Goal: Information Seeking & Learning: Compare options

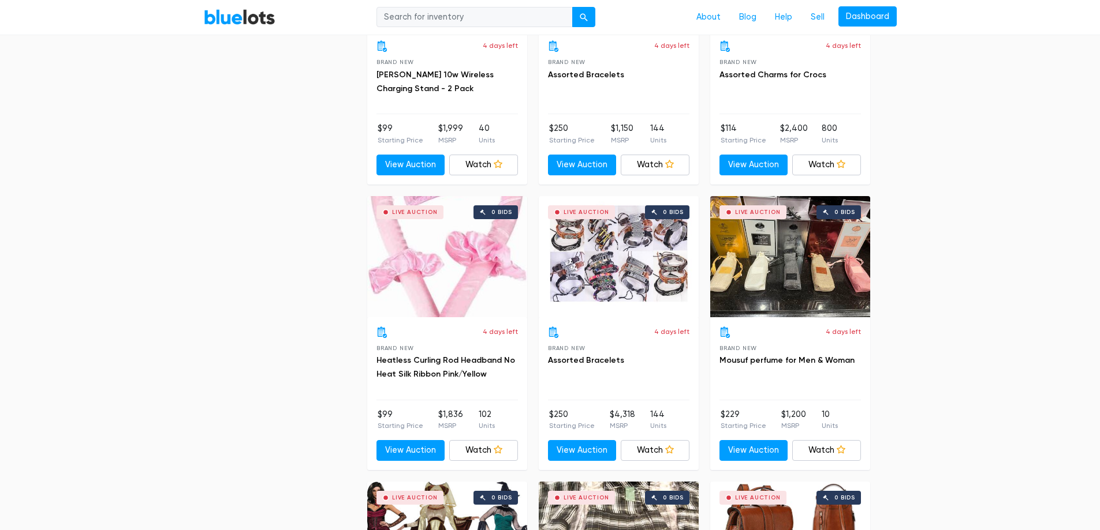
scroll to position [2482, 0]
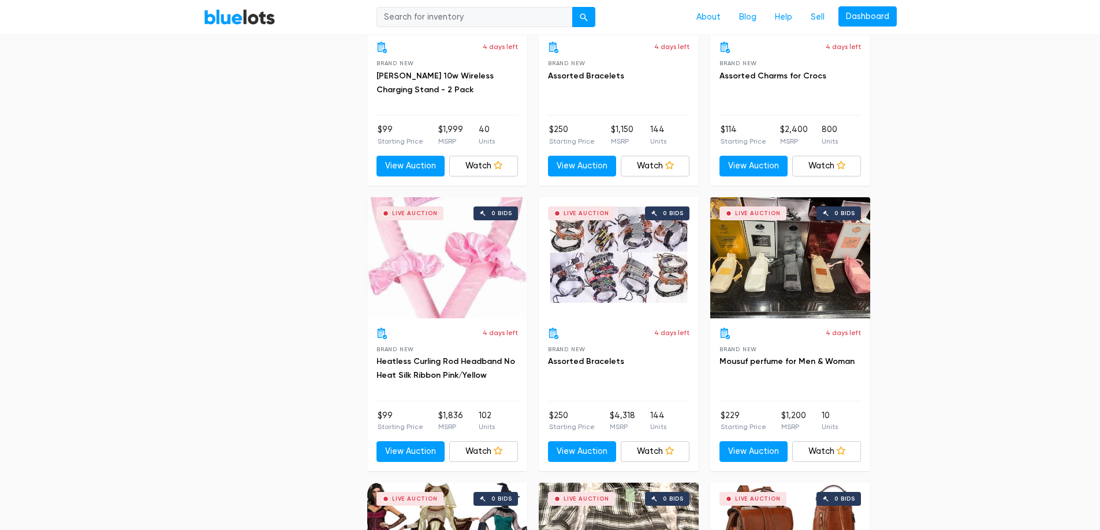
click at [786, 259] on div "Live Auction 0 bids" at bounding box center [790, 257] width 160 height 121
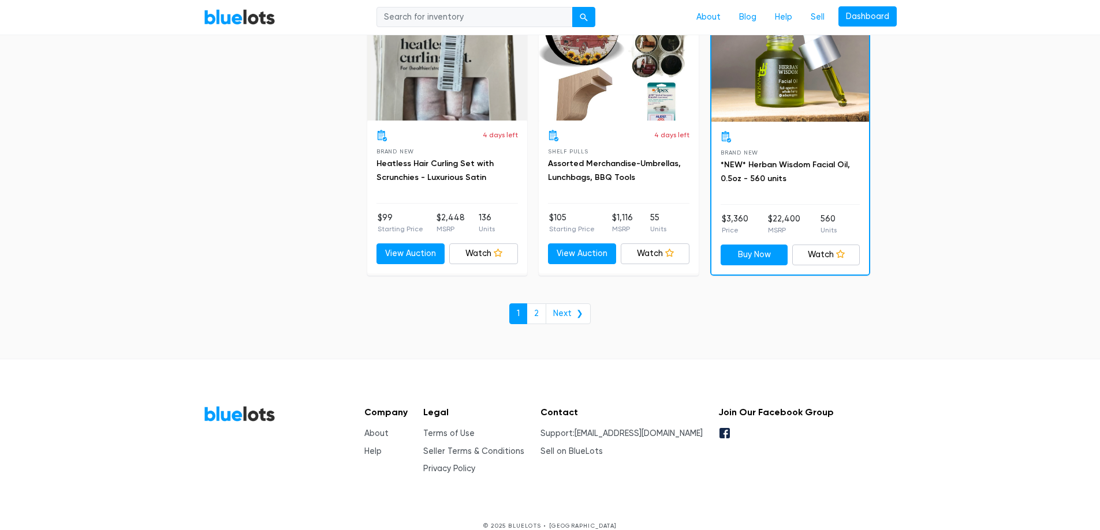
scroll to position [4985, 0]
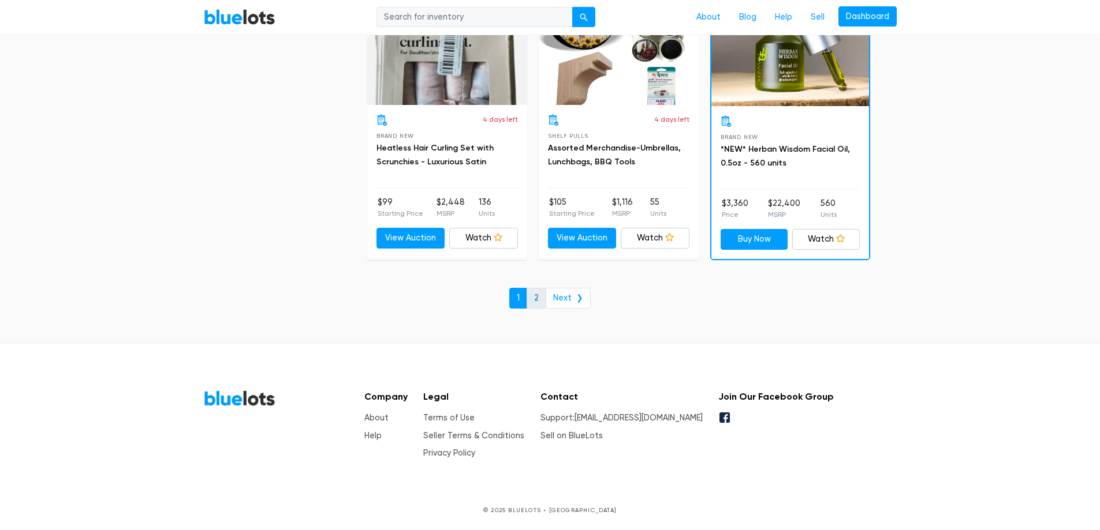
click at [536, 297] on link "2" at bounding box center [536, 298] width 20 height 21
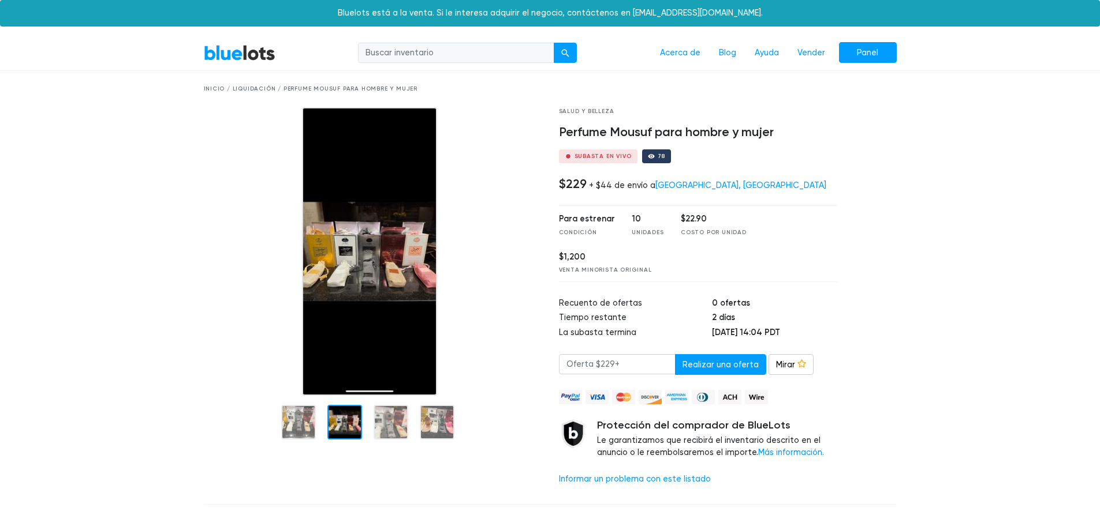
click at [334, 424] on div at bounding box center [344, 422] width 35 height 35
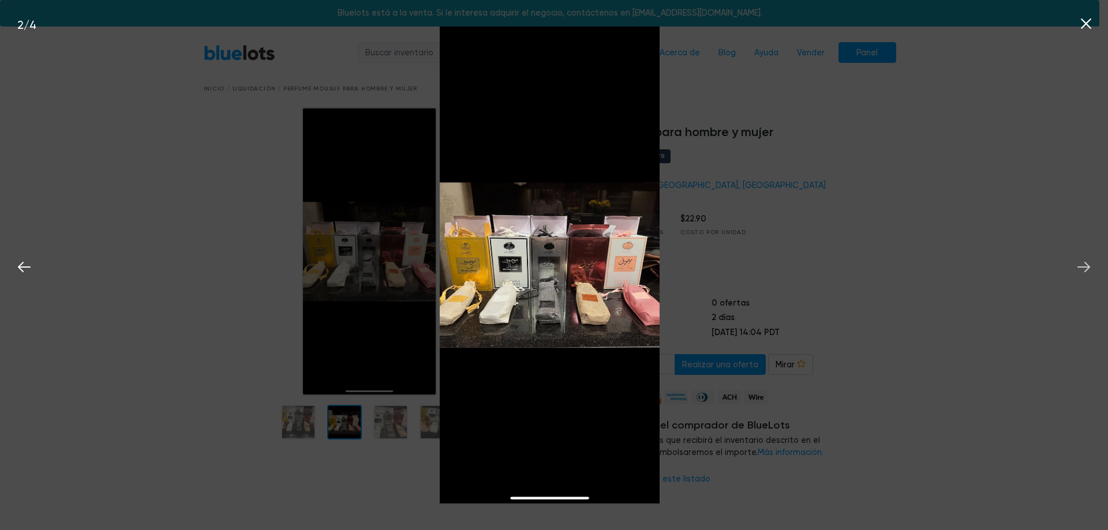
click at [1091, 272] on icon at bounding box center [1083, 267] width 17 height 17
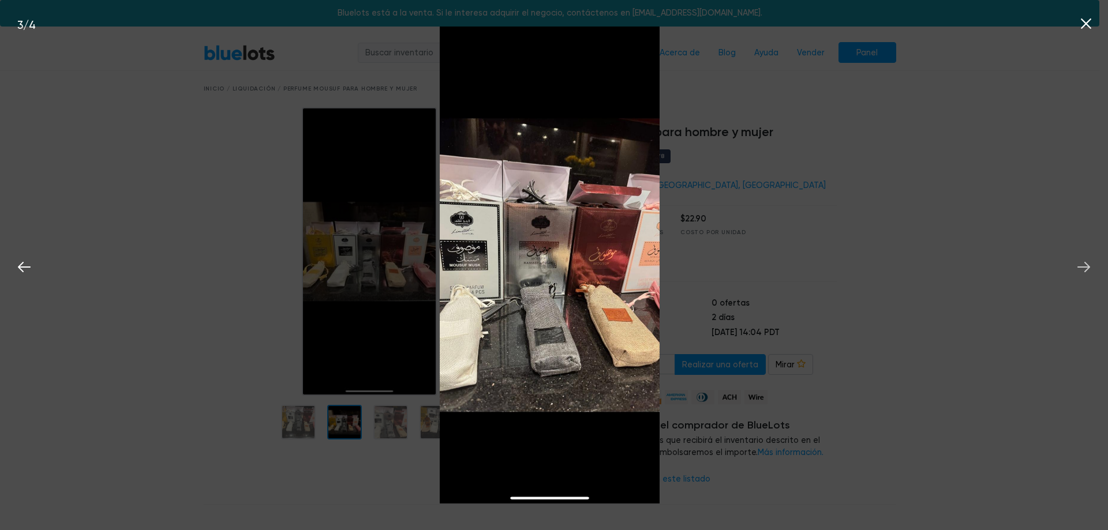
click at [1093, 272] on button at bounding box center [1083, 265] width 25 height 25
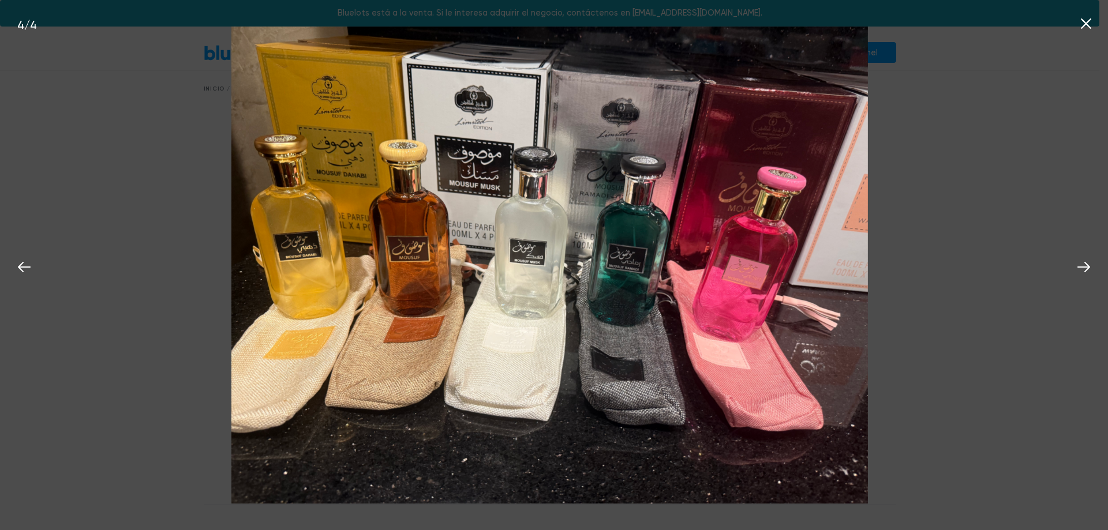
click at [1089, 24] on icon at bounding box center [1086, 23] width 17 height 17
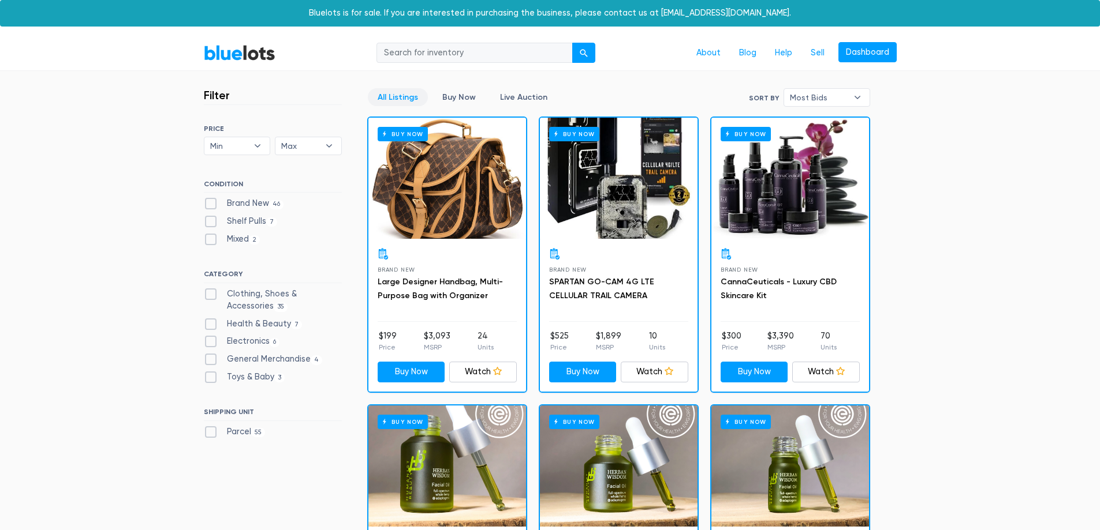
click at [465, 195] on div "Buy Now" at bounding box center [447, 178] width 158 height 121
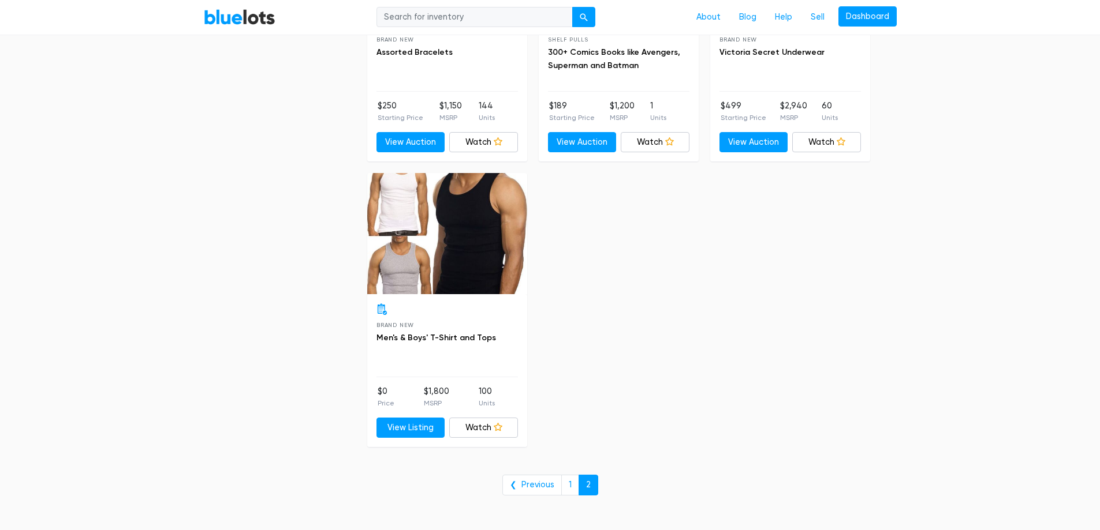
scroll to position [1558, 0]
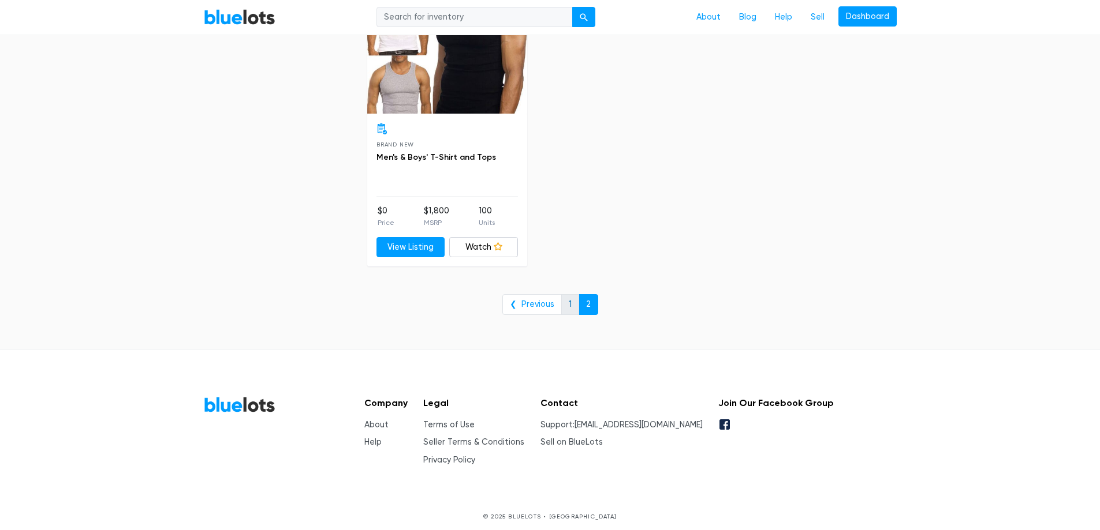
click at [561, 304] on link "1" at bounding box center [570, 304] width 18 height 21
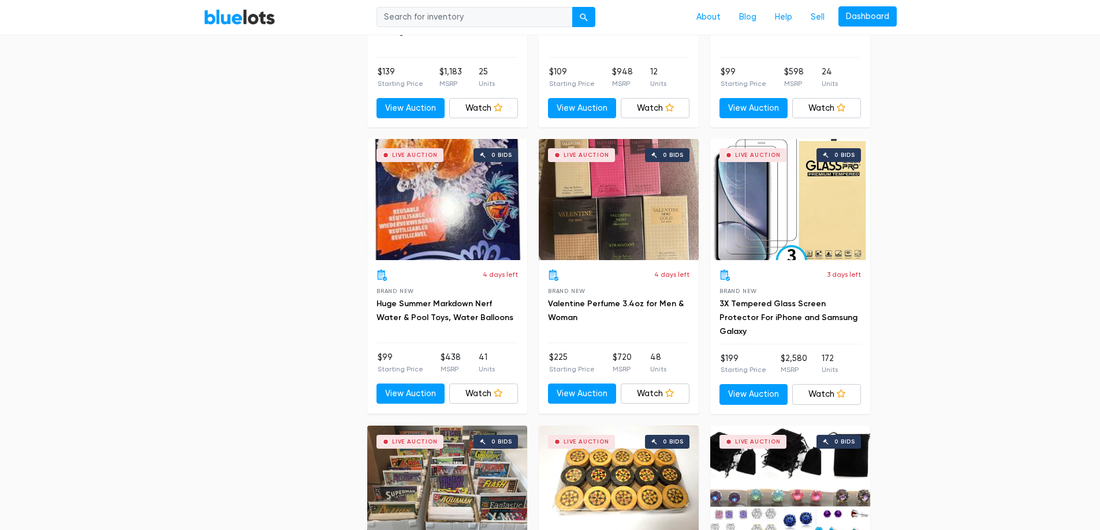
scroll to position [3405, 0]
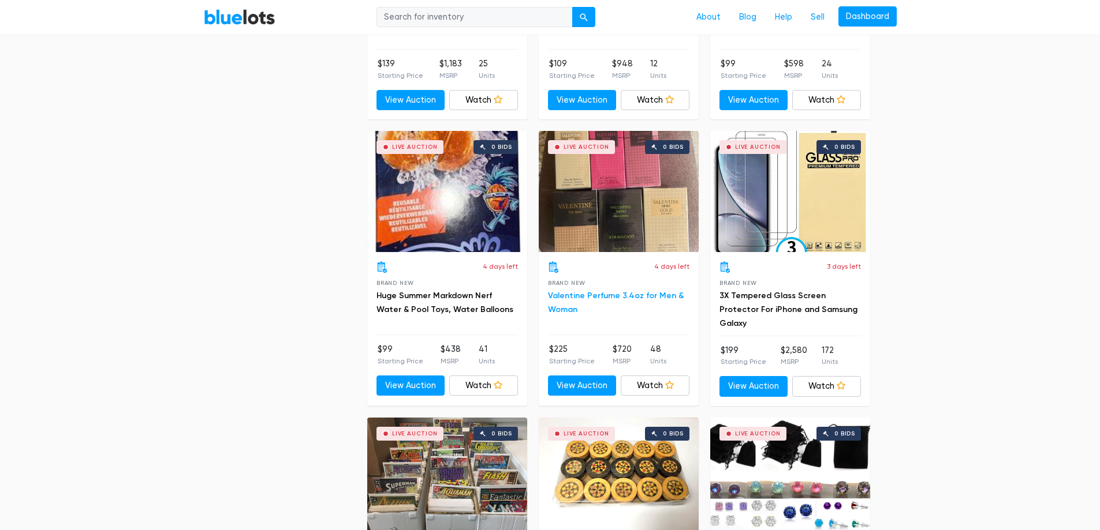
click at [615, 297] on link "Valentine Perfume 3.4oz for Men & Woman" at bounding box center [616, 303] width 136 height 24
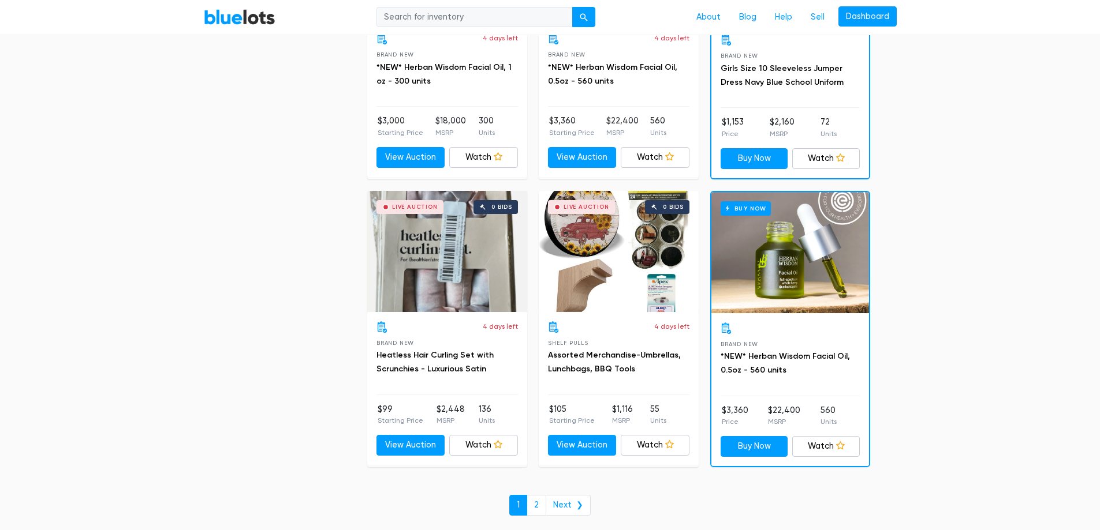
scroll to position [4985, 0]
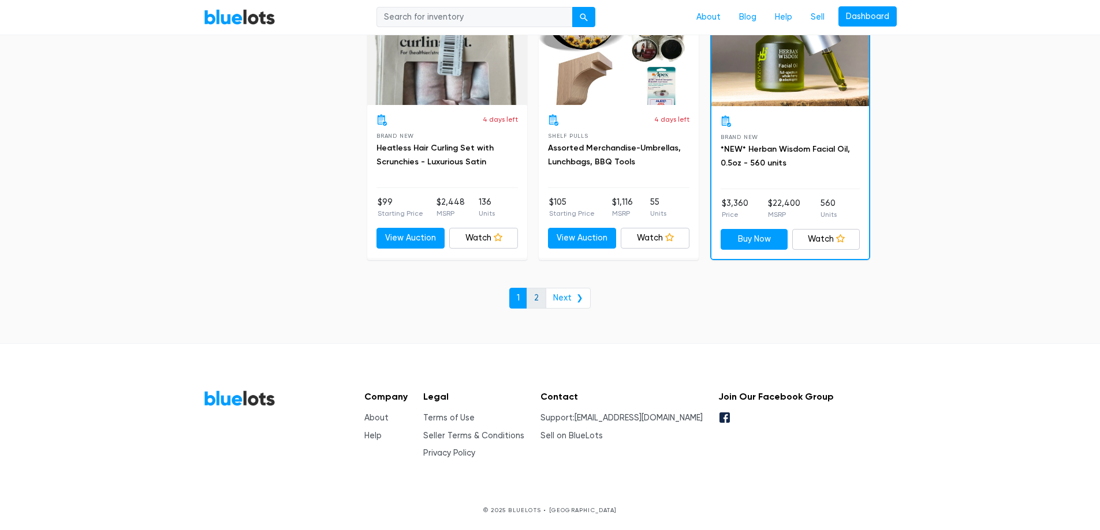
click at [535, 293] on link "2" at bounding box center [536, 298] width 20 height 21
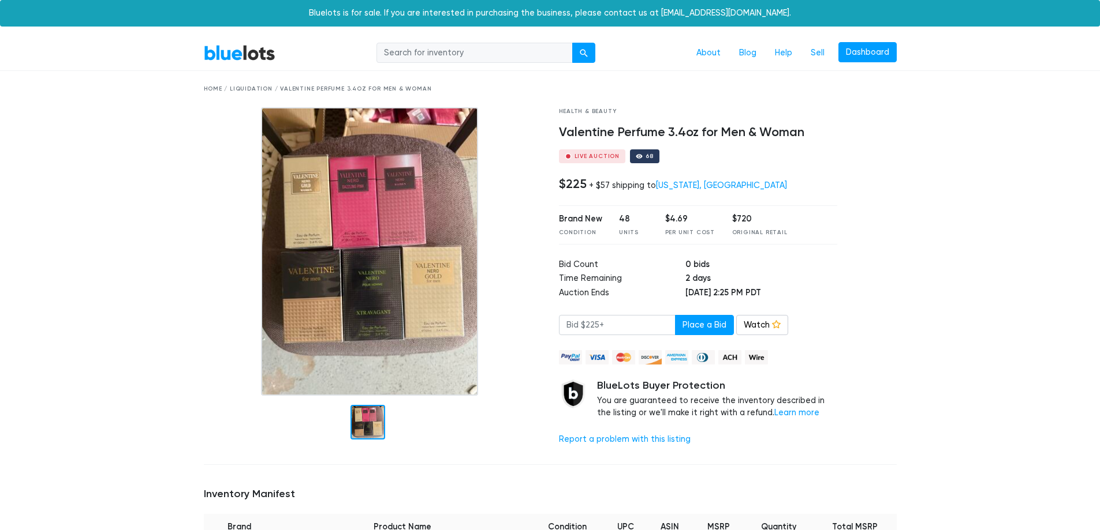
click at [360, 249] on img at bounding box center [369, 251] width 217 height 289
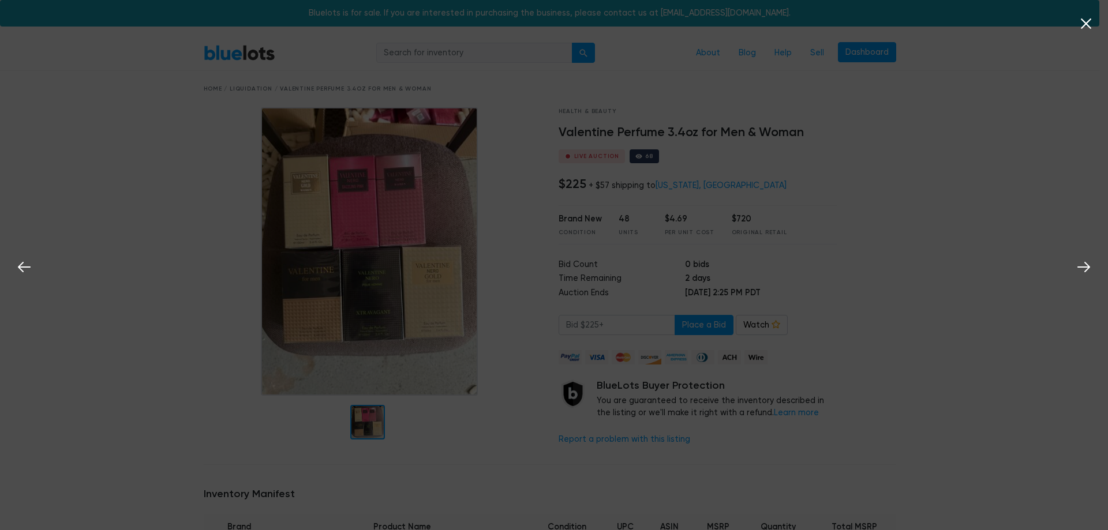
click at [1093, 25] on icon at bounding box center [1086, 23] width 17 height 17
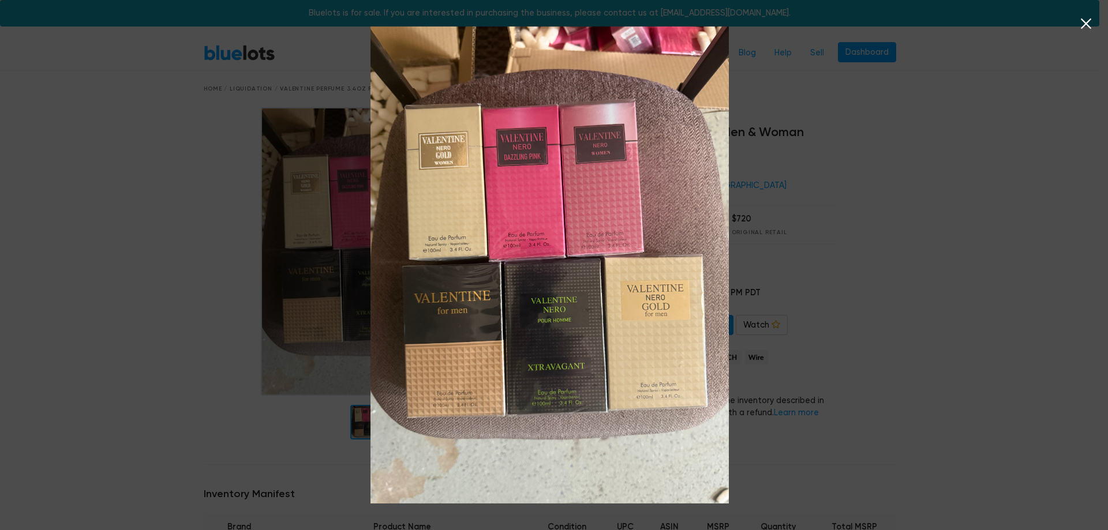
click at [1093, 25] on icon at bounding box center [1086, 23] width 17 height 17
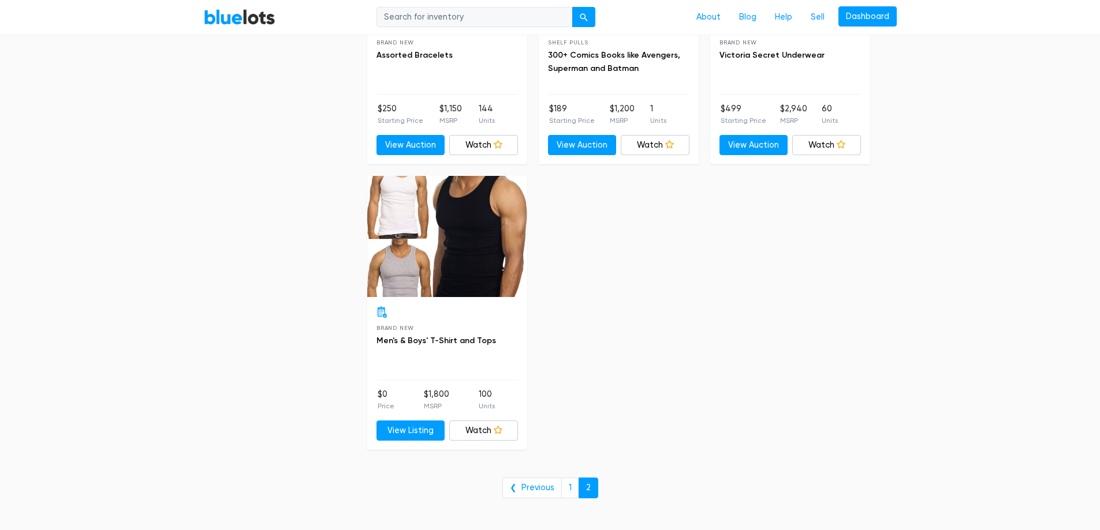
scroll to position [1558, 0]
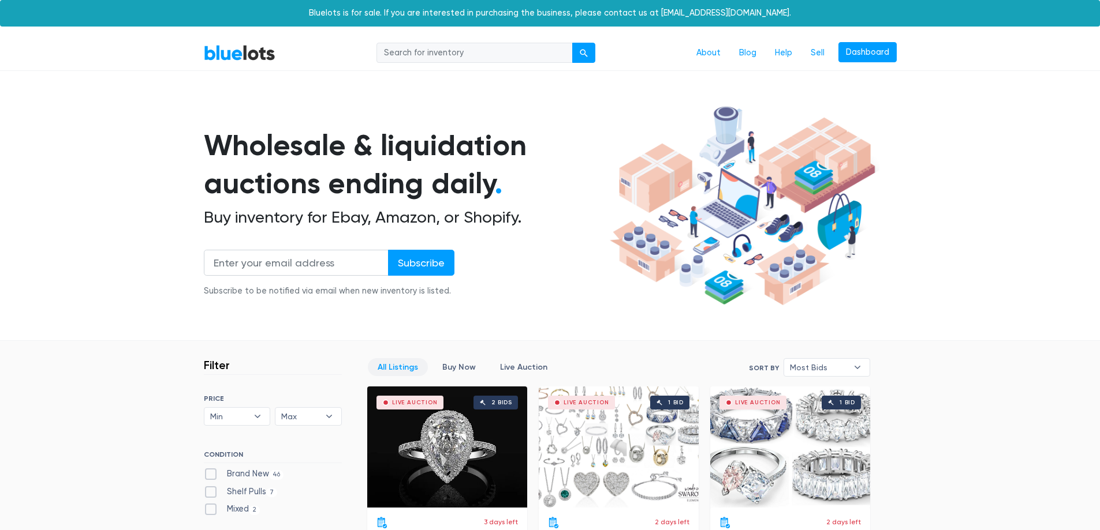
scroll to position [346, 0]
